Goal: Contribute content

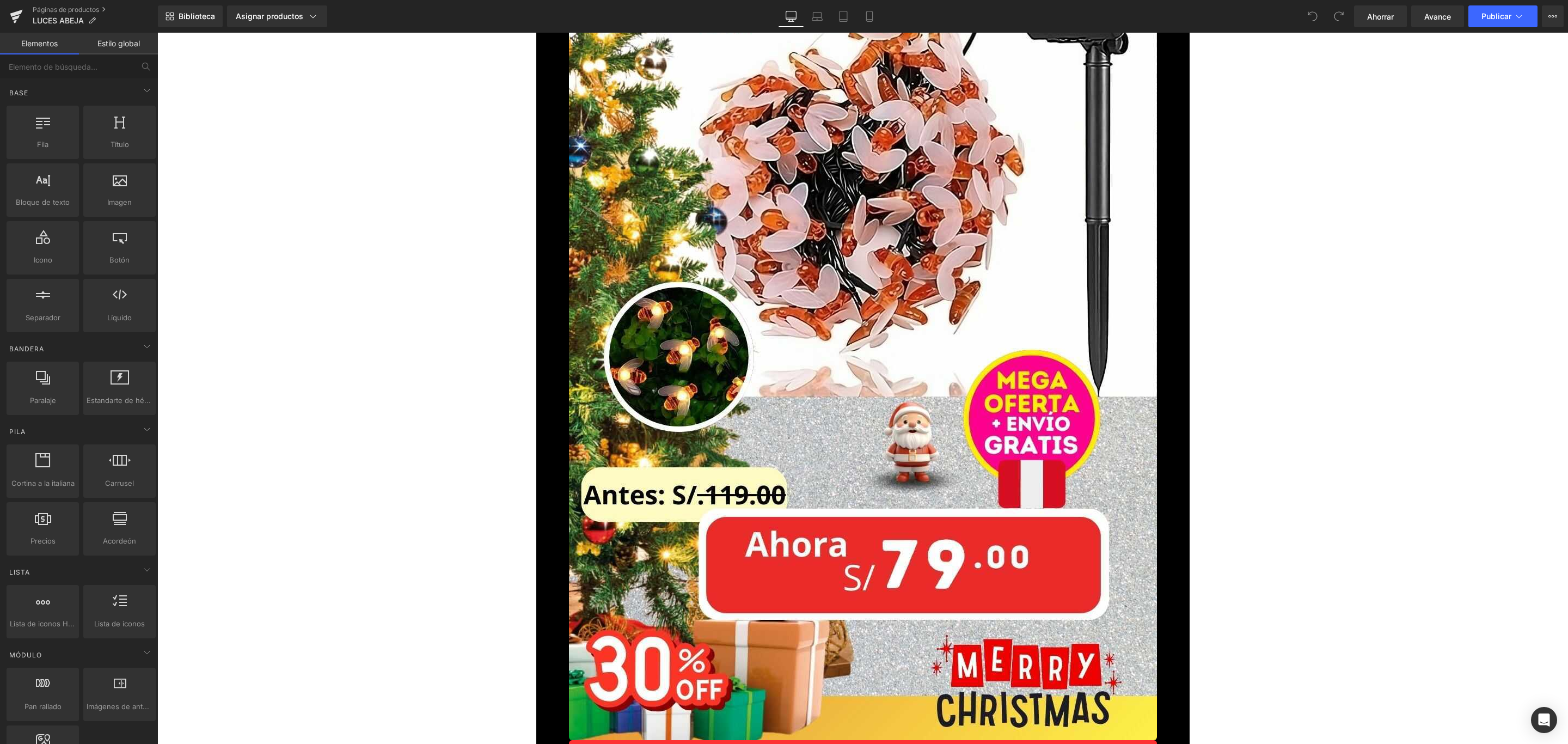
scroll to position [6780, 0]
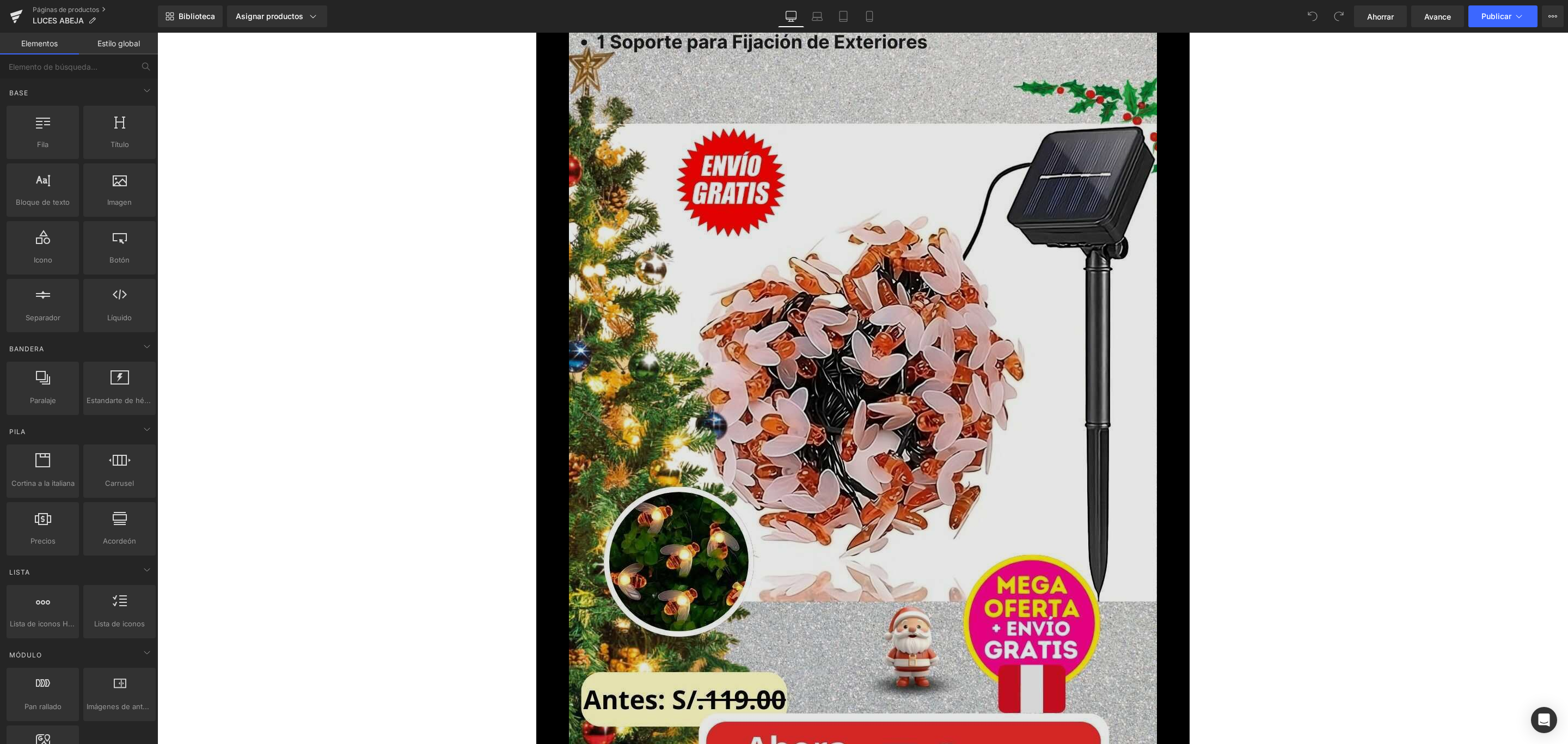
click at [1048, 437] on img at bounding box center [863, 422] width 588 height 1045
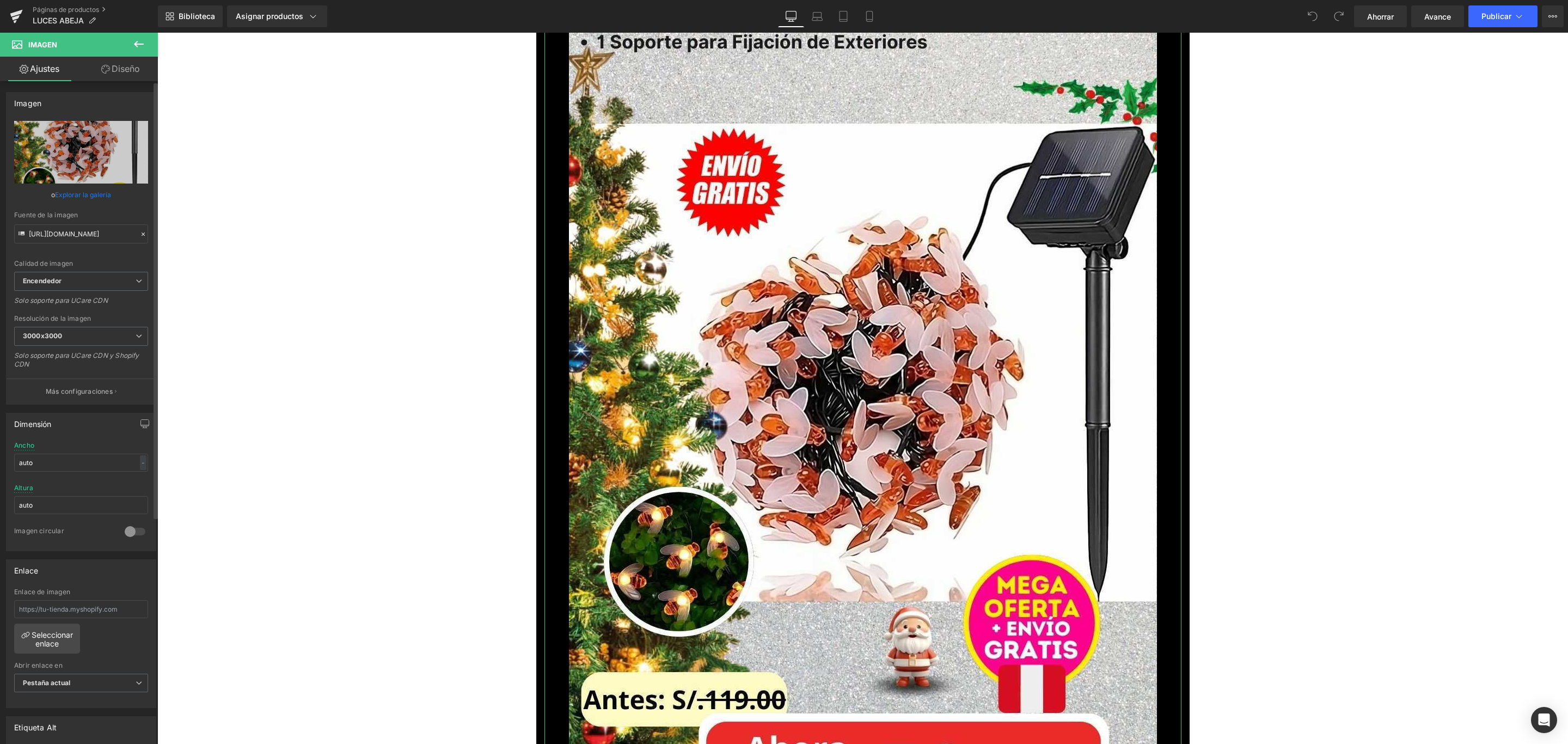
click at [96, 196] on font "Explorar la galería" at bounding box center [83, 194] width 56 height 8
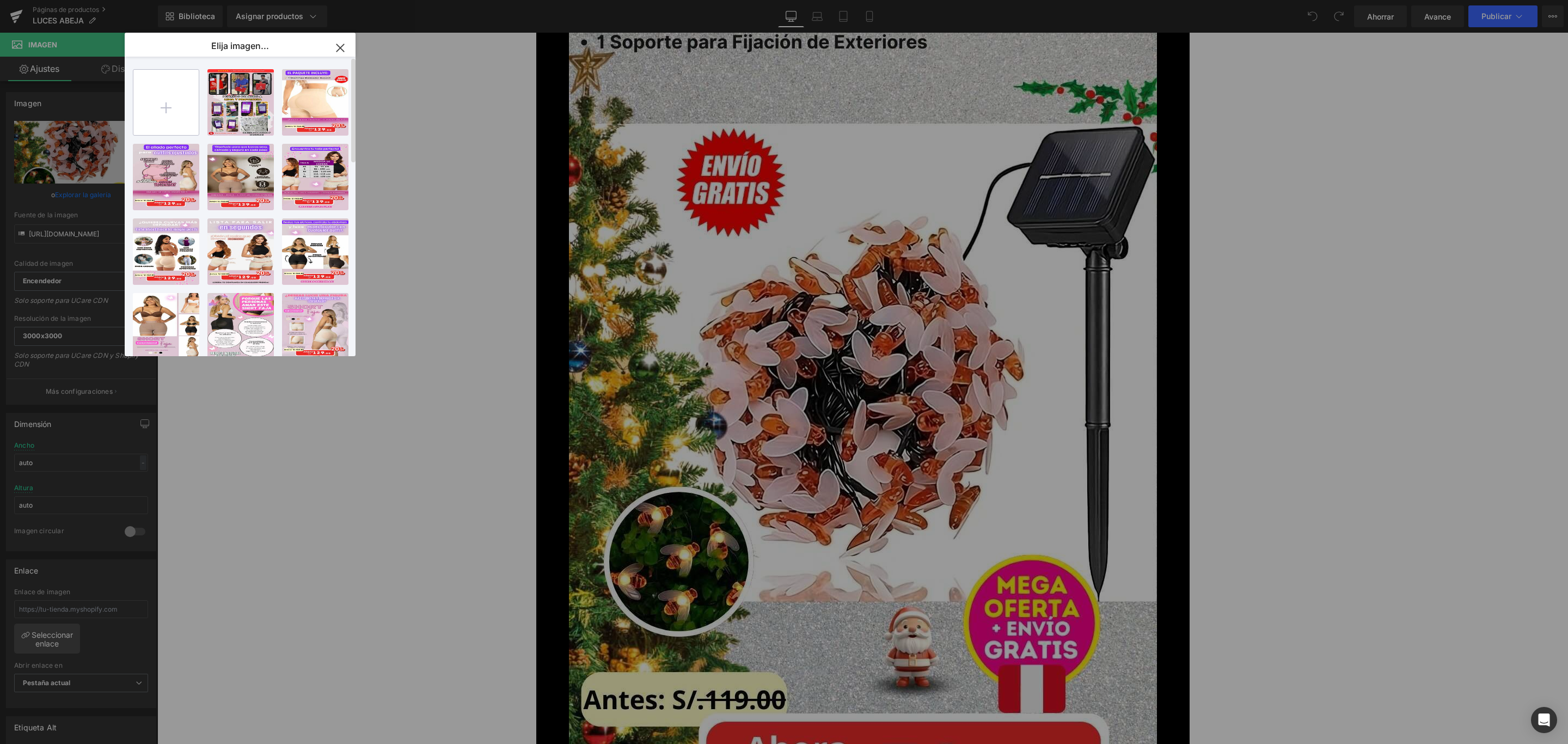
click at [165, 96] on input "file" at bounding box center [166, 102] width 65 height 65
type input "C:\fakepath\abejita-landing_optimized_optimized.jpg"
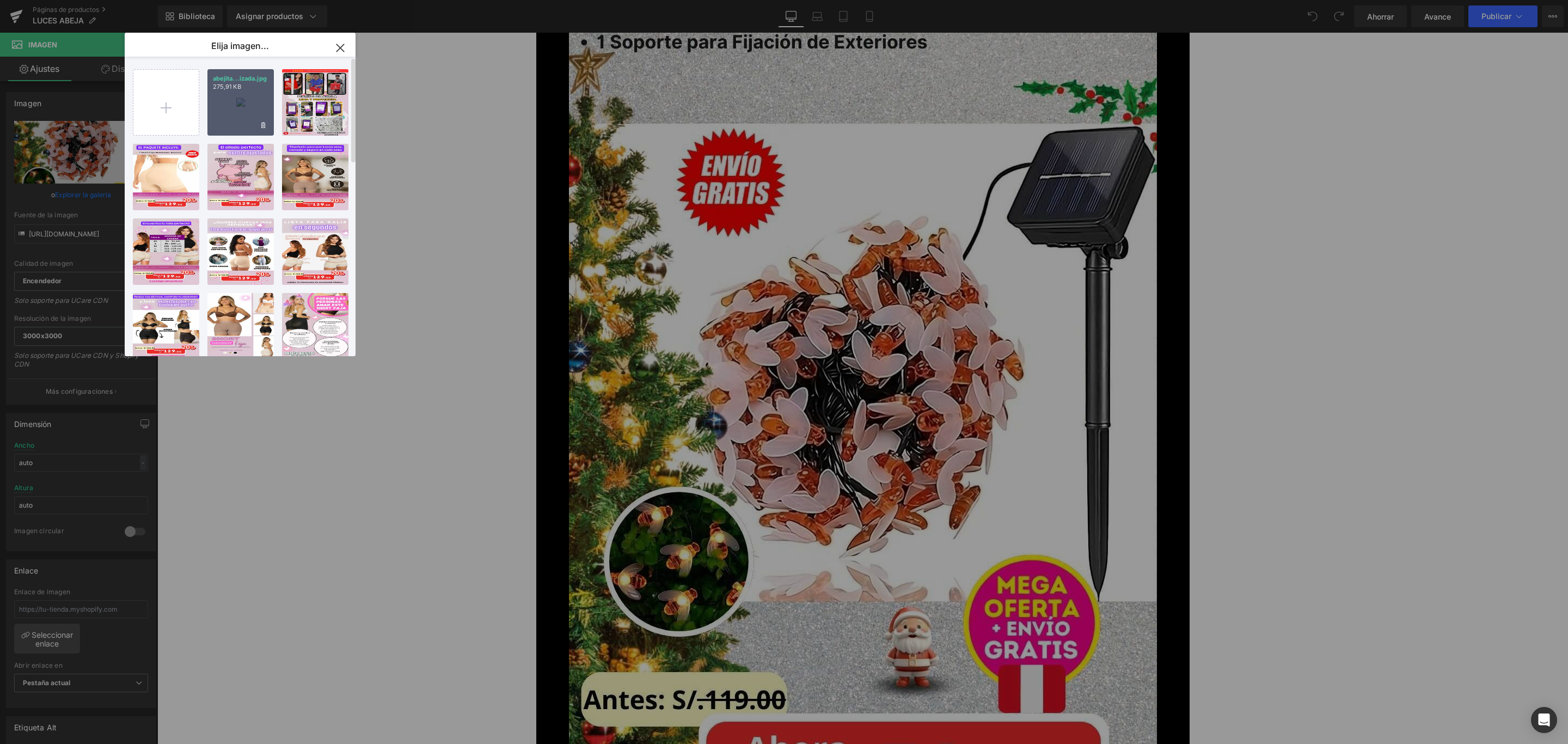
click at [243, 89] on p "275,91 KB" at bounding box center [240, 86] width 55 height 8
type input "[URL][DOMAIN_NAME]"
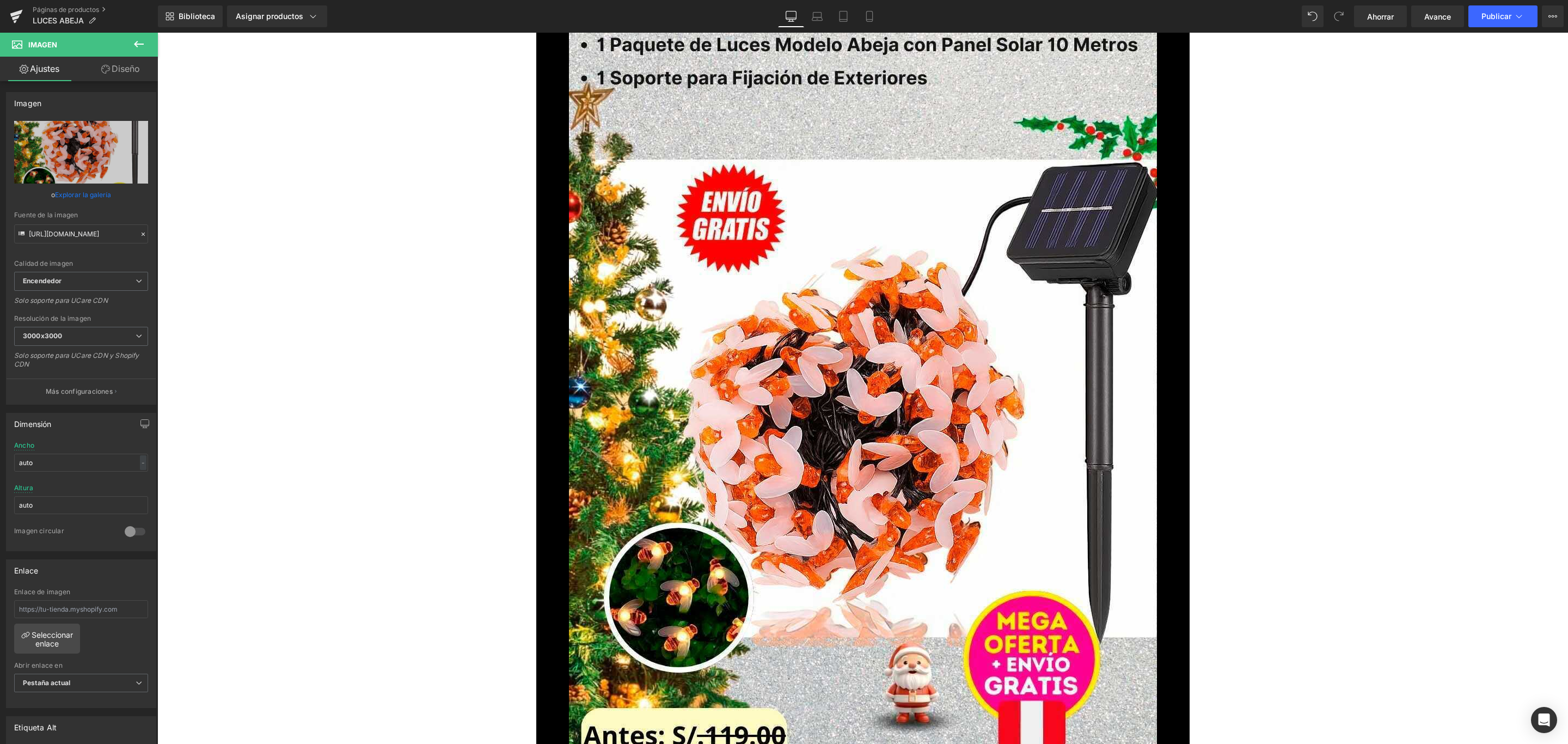
scroll to position [6698, 0]
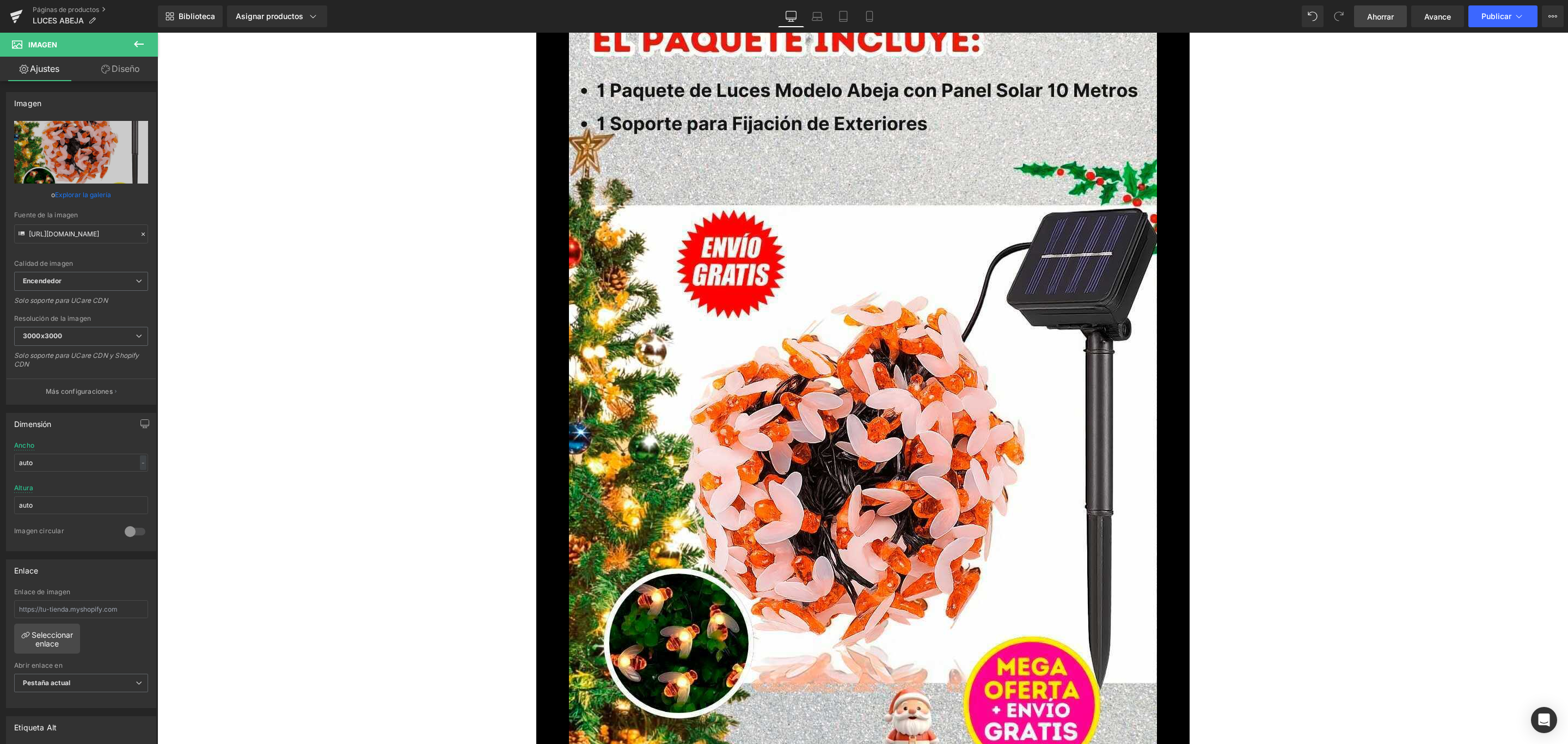
click at [1393, 18] on font "Ahorrar" at bounding box center [1381, 16] width 27 height 9
click at [1491, 7] on button "Publicar" at bounding box center [1503, 16] width 69 height 22
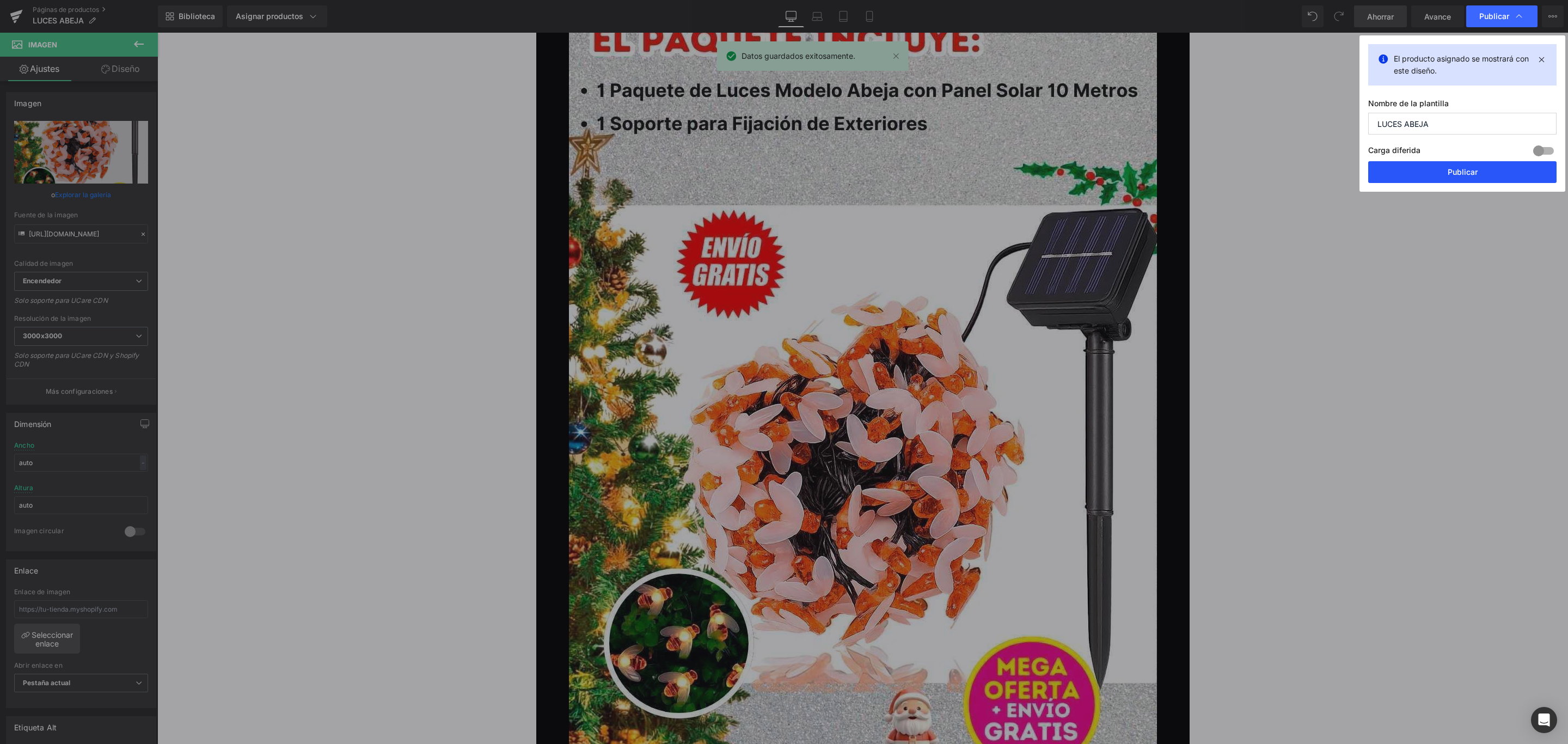
click at [1424, 168] on button "Publicar" at bounding box center [1462, 172] width 188 height 22
